Goal: Check status

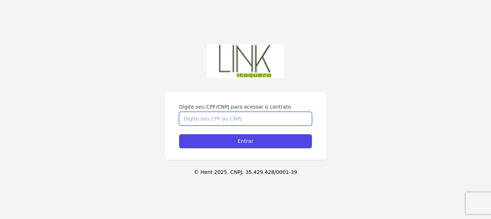
click at [238, 115] on input "Digite seu CPF/CNPJ para acessar o contrato" at bounding box center [245, 119] width 133 height 14
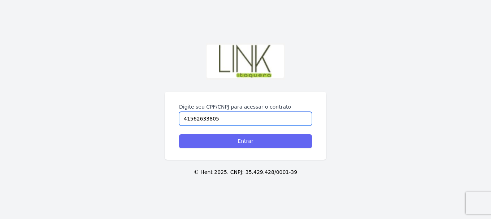
type input "41562633805"
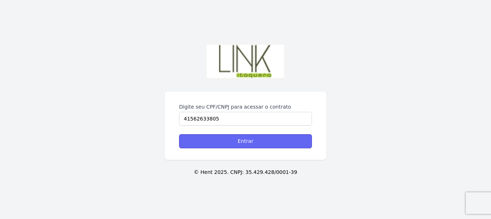
click at [243, 145] on input "Entrar" at bounding box center [245, 141] width 133 height 14
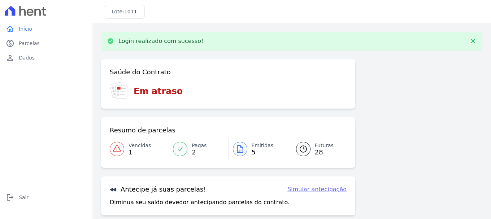
scroll to position [56, 0]
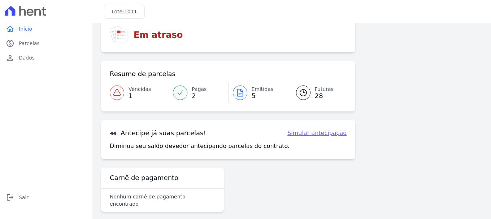
click at [237, 95] on icon at bounding box center [239, 92] width 5 height 7
